Goal: Navigation & Orientation: Find specific page/section

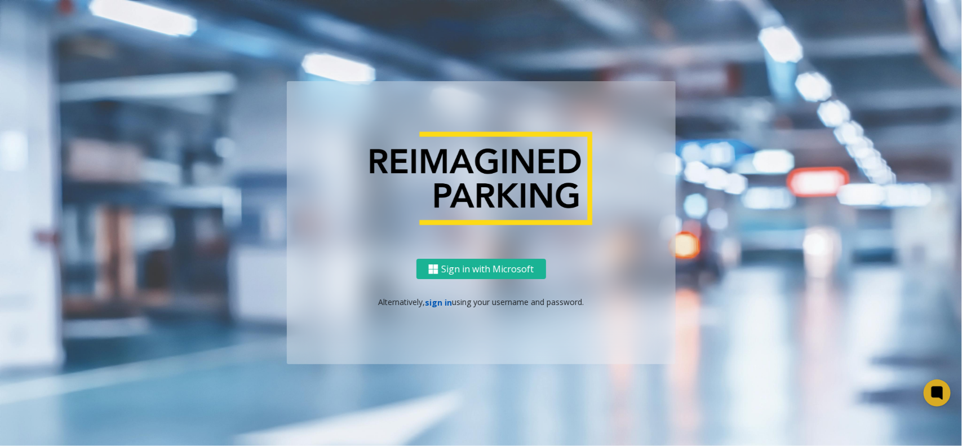
click at [446, 297] on link "sign in" at bounding box center [438, 302] width 27 height 11
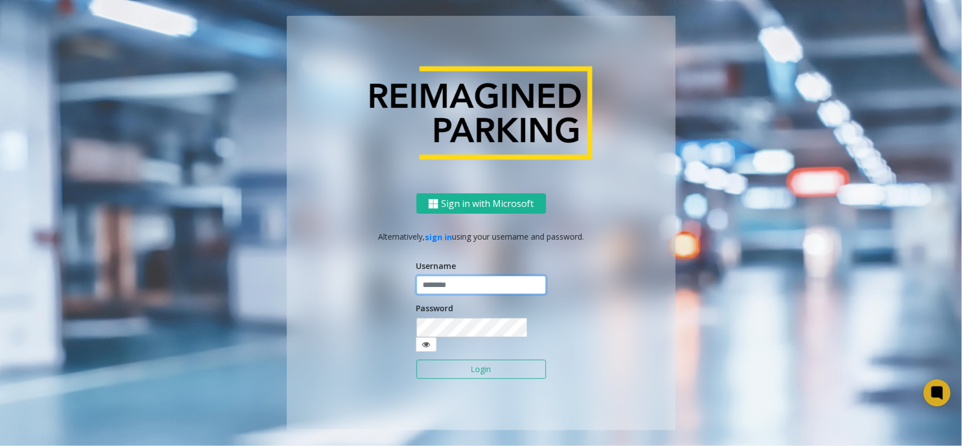
click at [463, 295] on input "text" at bounding box center [482, 285] width 130 height 19
type input "**********"
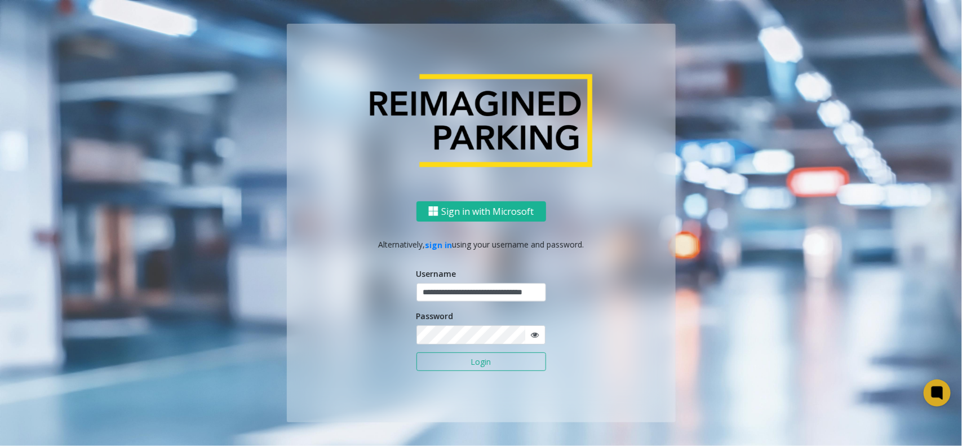
click at [487, 359] on button "Login" at bounding box center [482, 361] width 130 height 19
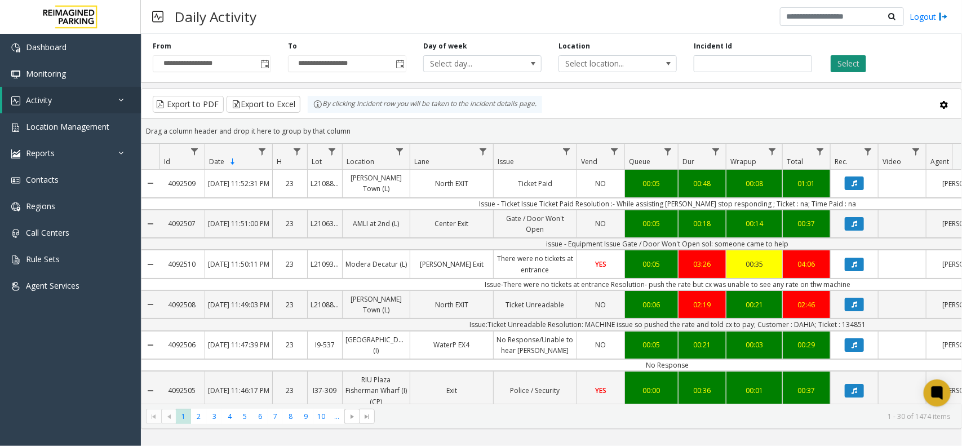
click at [851, 65] on button "Select" at bounding box center [849, 63] width 36 height 17
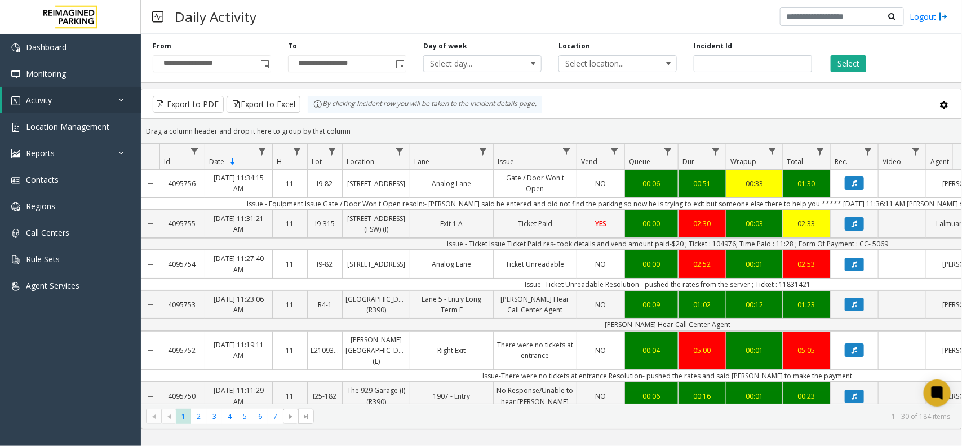
click at [850, 72] on div "**********" at bounding box center [551, 56] width 821 height 54
click at [842, 66] on button "Select" at bounding box center [849, 63] width 36 height 17
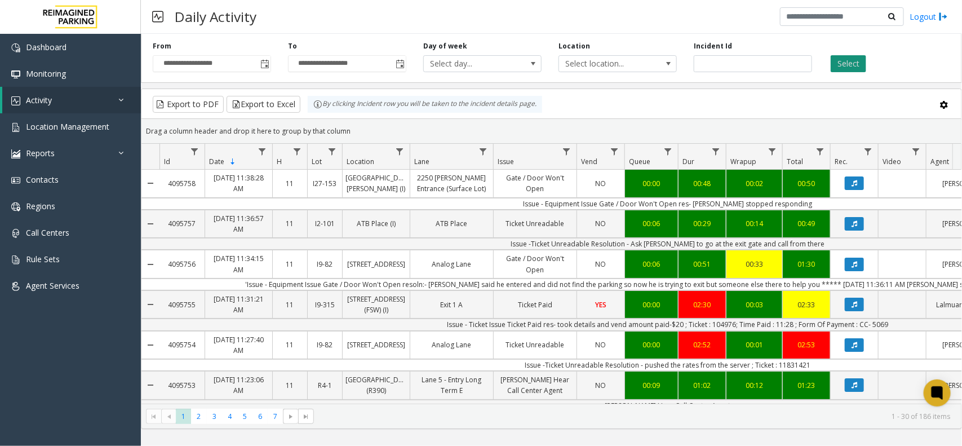
click at [853, 72] on button "Select" at bounding box center [849, 63] width 36 height 17
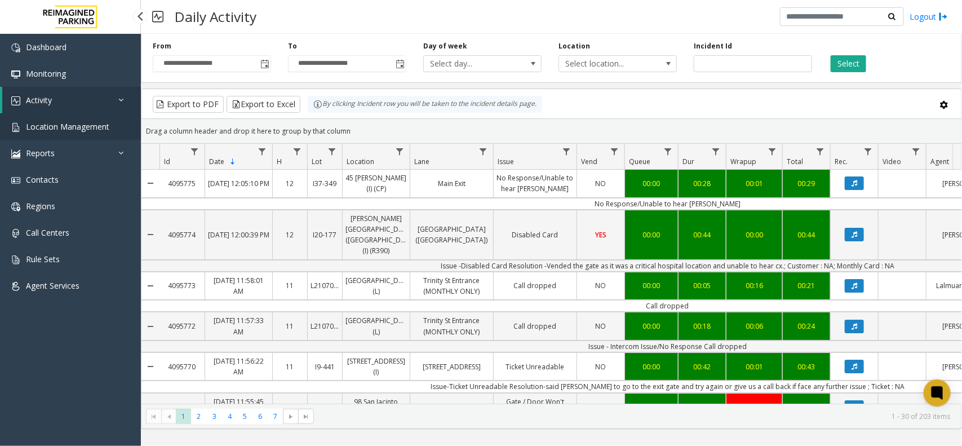
click at [51, 124] on span "Location Management" at bounding box center [67, 126] width 83 height 11
click at [72, 124] on span "Location Management" at bounding box center [67, 126] width 83 height 11
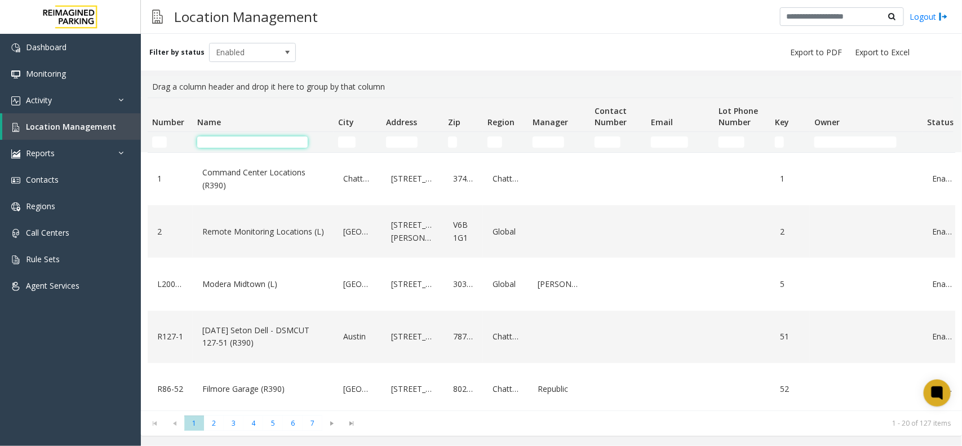
click at [226, 138] on input "Name Filter" at bounding box center [252, 141] width 111 height 11
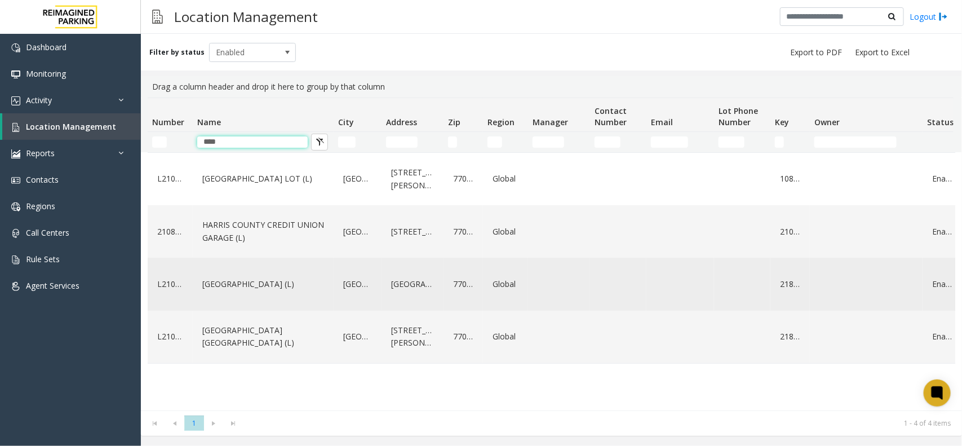
type input "****"
click at [290, 278] on link "[GEOGRAPHIC_DATA] (L)" at bounding box center [263, 284] width 127 height 18
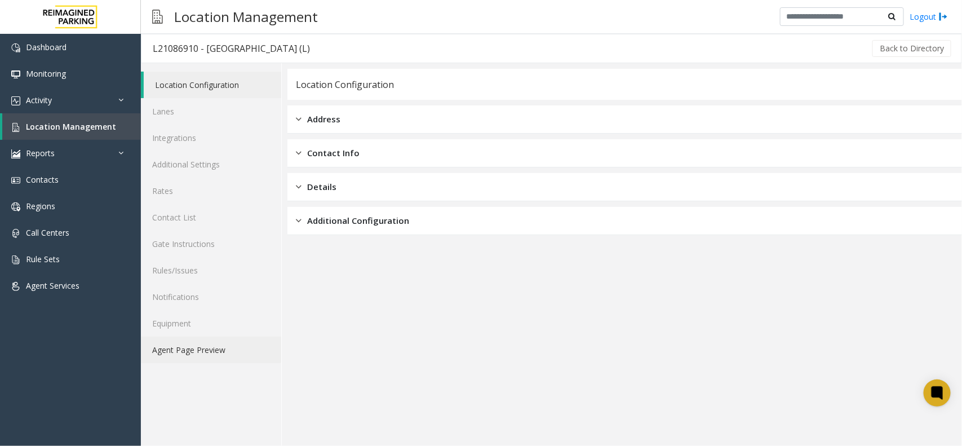
click at [209, 355] on link "Agent Page Preview" at bounding box center [211, 350] width 140 height 26
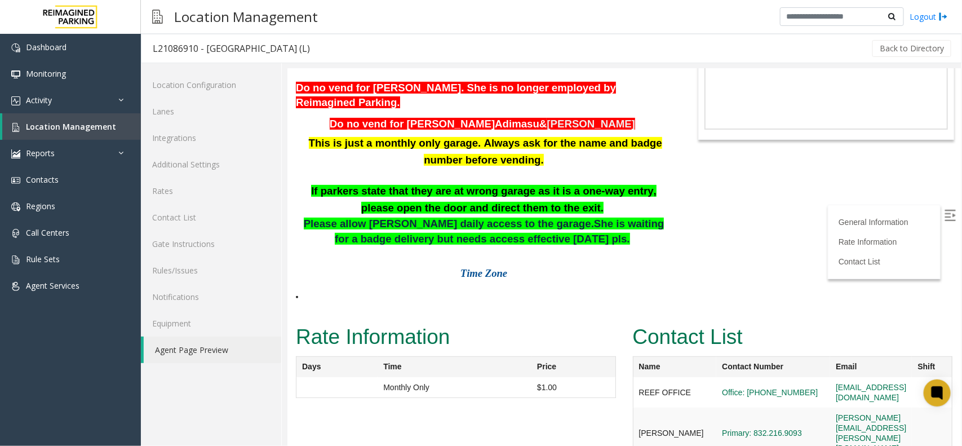
scroll to position [123, 0]
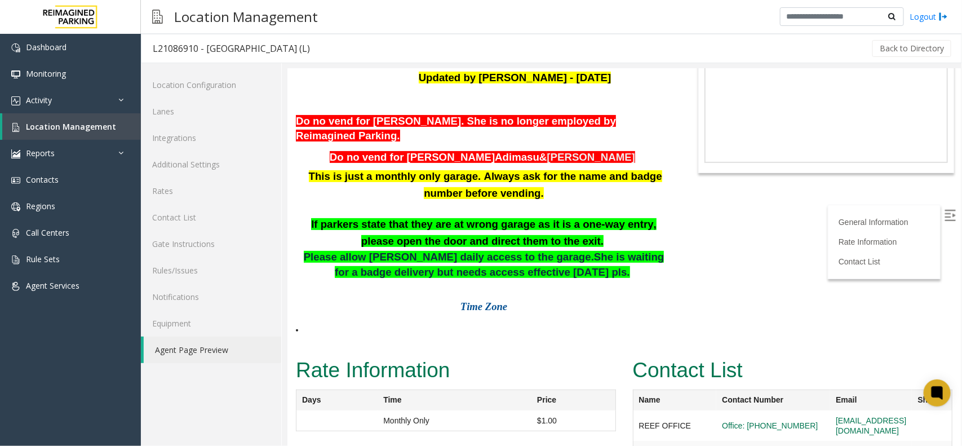
click at [516, 279] on p "Please allow [PERSON_NAME] daily access to the garage. She is waiting for a bad…" at bounding box center [483, 264] width 376 height 30
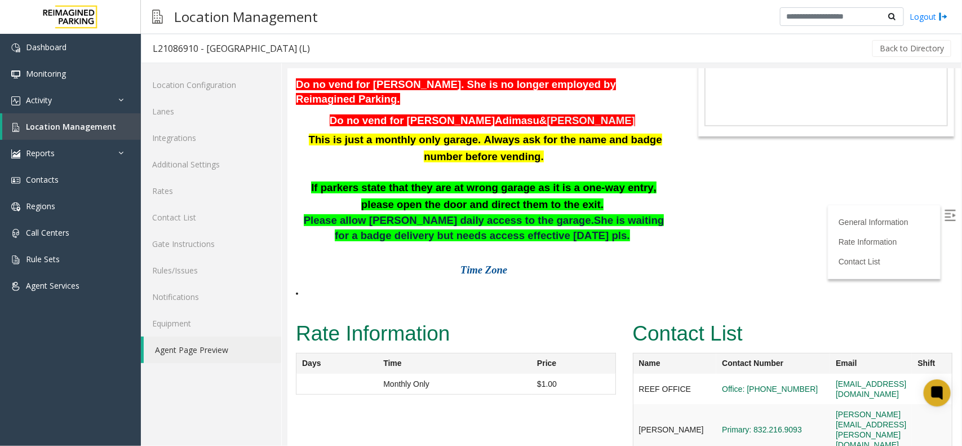
scroll to position [193, 0]
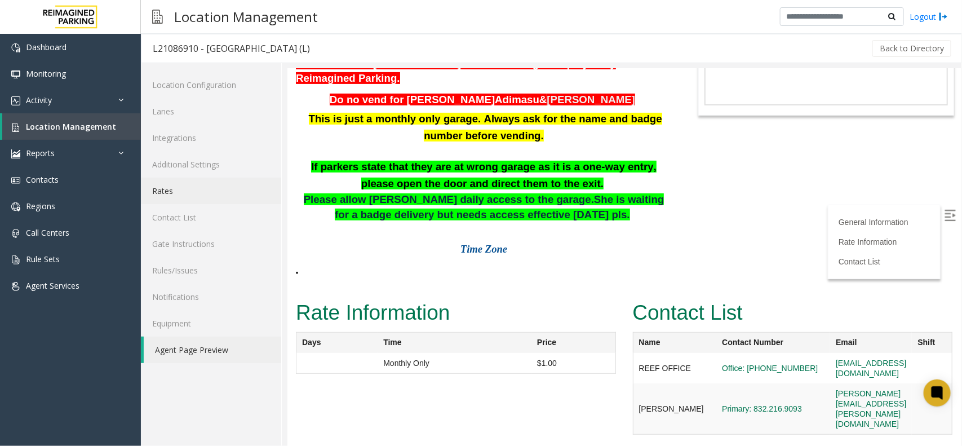
click at [175, 199] on link "Rates" at bounding box center [211, 191] width 140 height 26
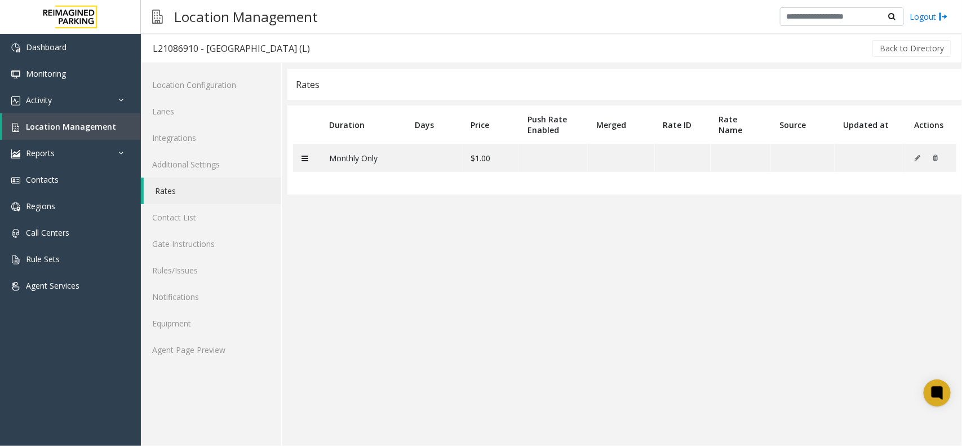
click at [180, 182] on link "Rates" at bounding box center [213, 191] width 138 height 26
click at [181, 105] on link "Lanes" at bounding box center [211, 111] width 140 height 26
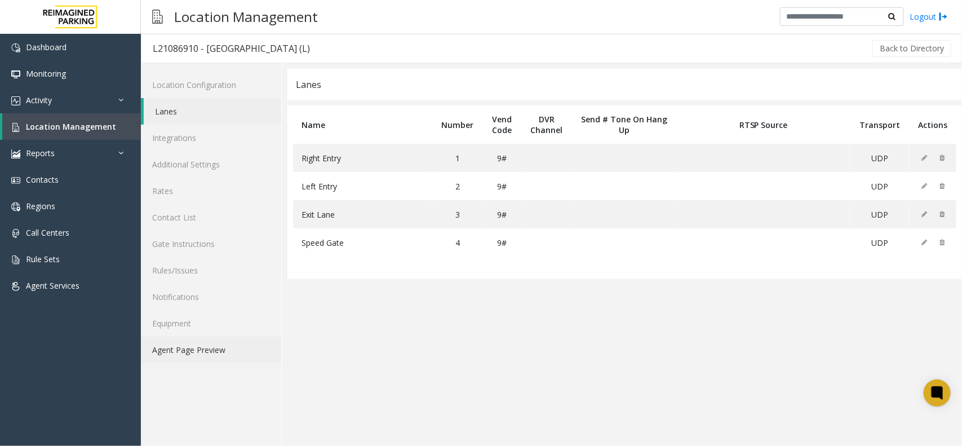
click at [196, 342] on link "Agent Page Preview" at bounding box center [211, 350] width 140 height 26
